Goal: Task Accomplishment & Management: Manage account settings

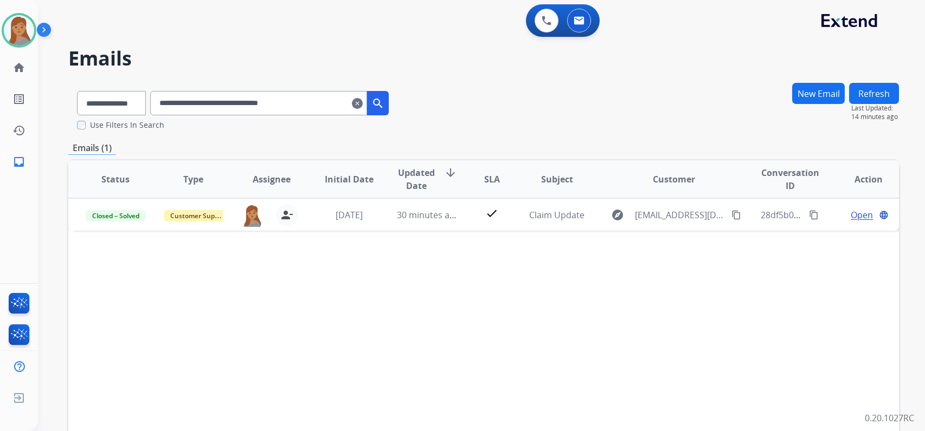
select select "**********"
click at [18, 21] on img at bounding box center [19, 30] width 30 height 30
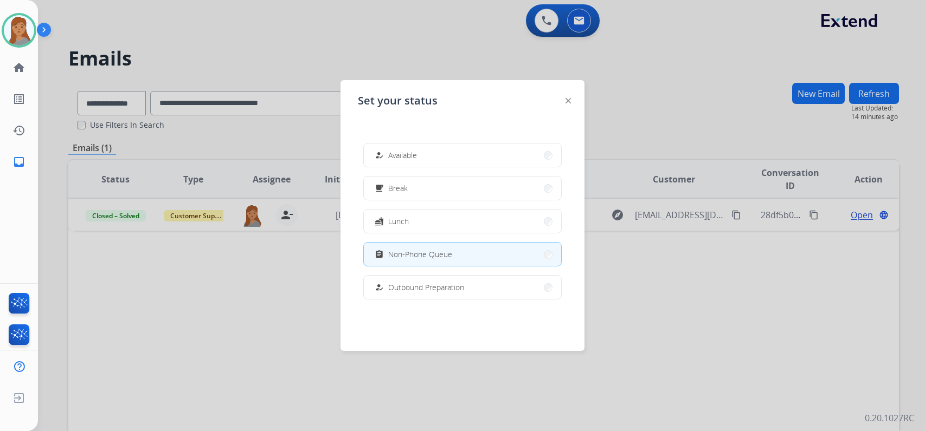
scroll to position [204, 0]
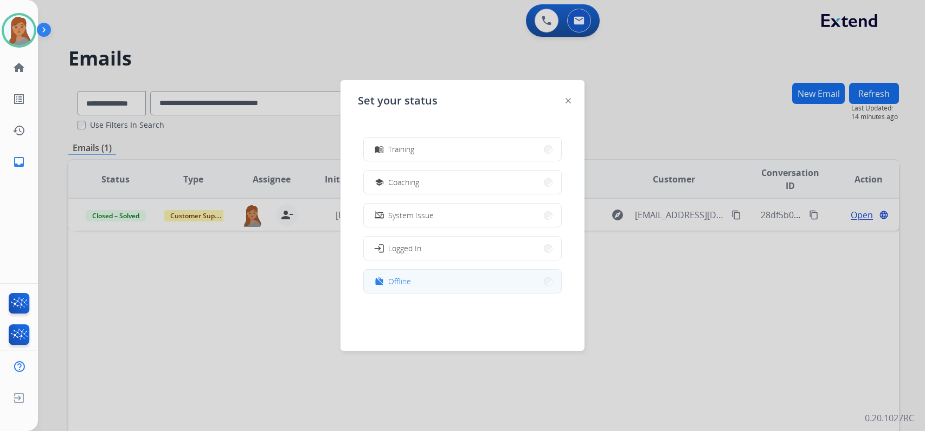
click at [445, 284] on button "work_off Offline" at bounding box center [462, 281] width 197 height 23
